Goal: Task Accomplishment & Management: Manage account settings

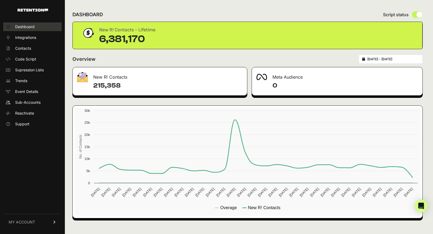
click at [25, 27] on span "Dashboard" at bounding box center [24, 26] width 19 height 5
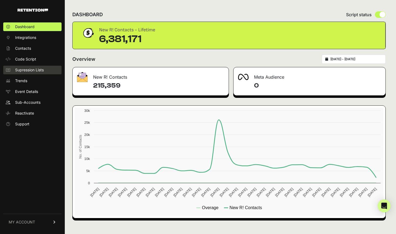
click at [31, 70] on span "Supression Lists" at bounding box center [29, 69] width 29 height 5
